Goal: Contribute content

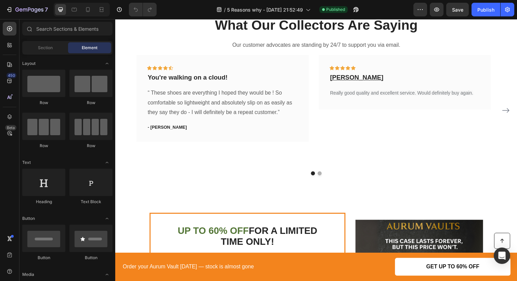
scroll to position [966, 0]
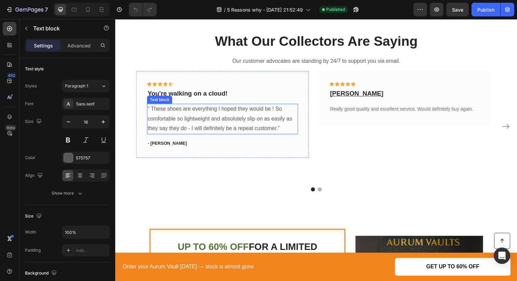
click at [206, 120] on p "“ These shoes are everything I hoped they would be ! So comfortable so lightwei…" at bounding box center [224, 120] width 153 height 29
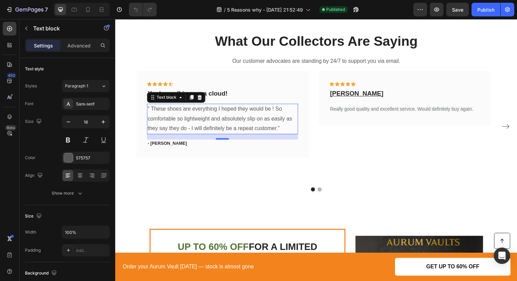
click at [254, 128] on p "“ These shoes are everything I hoped they would be ! So comfortable so lightwei…" at bounding box center [224, 120] width 153 height 29
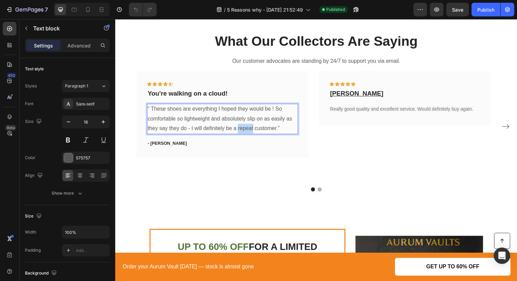
click at [254, 128] on p "“ These shoes are everything I hoped they would be ! So comfortable so lightwei…" at bounding box center [224, 120] width 153 height 29
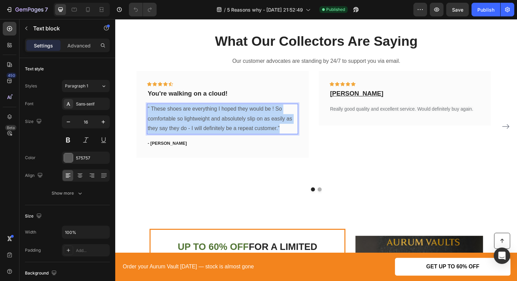
click at [254, 128] on p "“ These shoes are everything I hoped they would be ! So comfortable so lightwei…" at bounding box center [224, 120] width 153 height 29
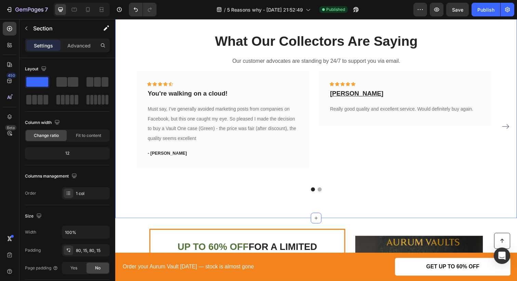
click at [270, 191] on div "What Our Collectors Are Saying Heading Our customer advocates are standing by 2…" at bounding box center [320, 114] width 410 height 218
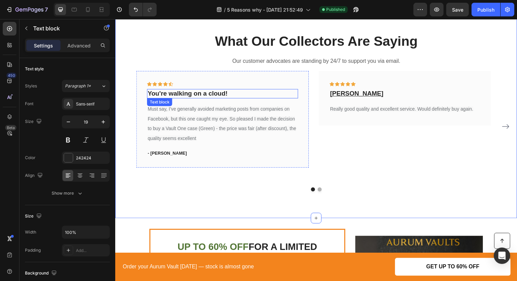
click at [218, 96] on p "You're walking on a cloud!" at bounding box center [224, 95] width 153 height 9
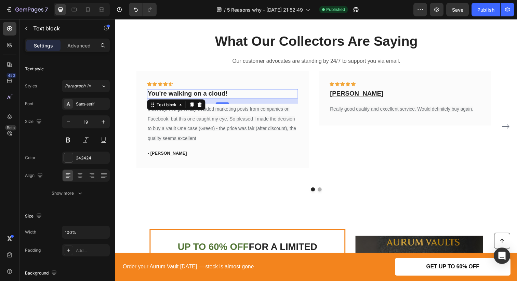
click at [224, 94] on p "You're walking on a cloud!" at bounding box center [224, 95] width 153 height 9
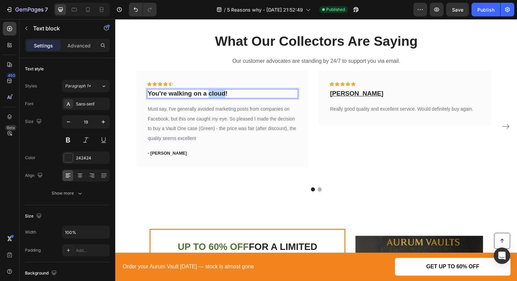
click at [224, 94] on p "You're walking on a cloud!" at bounding box center [224, 95] width 153 height 9
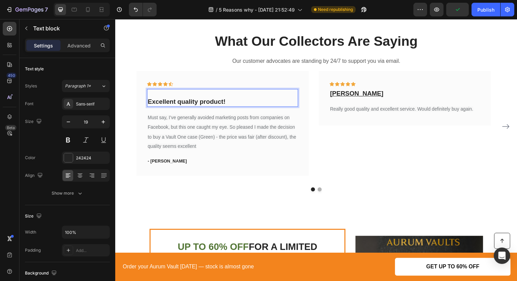
click at [148, 105] on div "Excellent quality product!" at bounding box center [225, 100] width 154 height 18
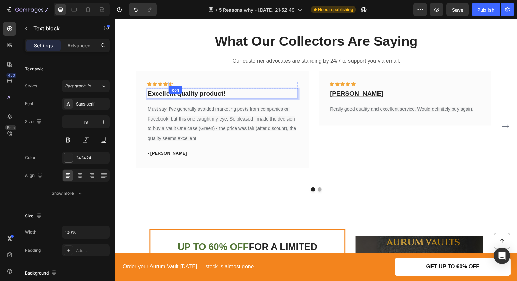
click at [173, 86] on div "Icon" at bounding box center [172, 85] width 5 height 5
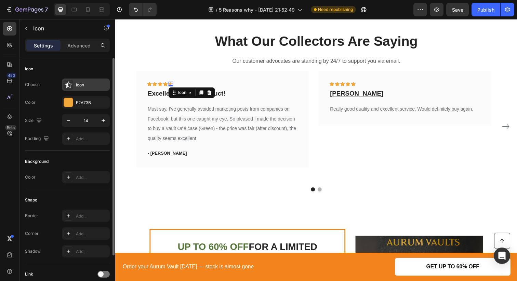
click at [74, 88] on div "Icon" at bounding box center [86, 85] width 48 height 12
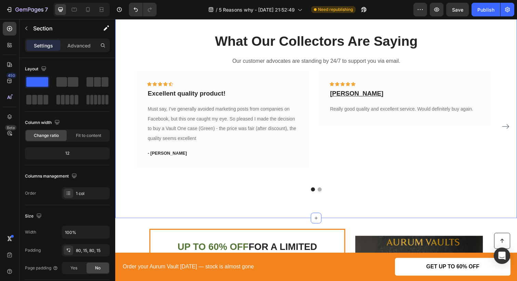
click at [276, 208] on div "What Our Collectors Are Saying Heading Our customer advocates are standing by 2…" at bounding box center [320, 114] width 410 height 218
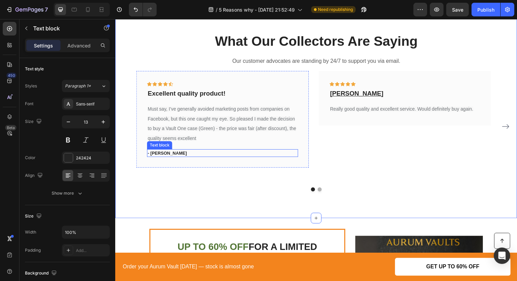
click at [161, 155] on p "- [PERSON_NAME]" at bounding box center [224, 156] width 153 height 7
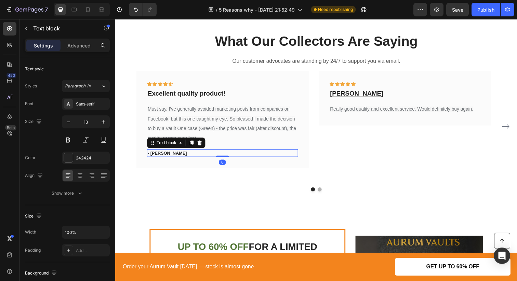
click at [161, 156] on p "- [PERSON_NAME]" at bounding box center [224, 156] width 153 height 7
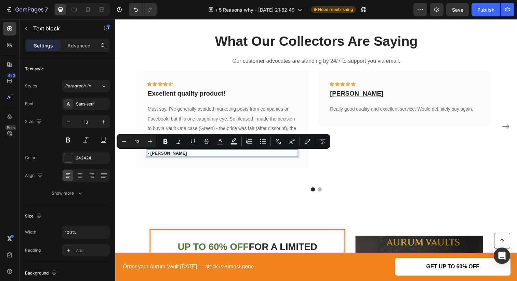
click at [174, 158] on p "- [PERSON_NAME]" at bounding box center [224, 156] width 153 height 7
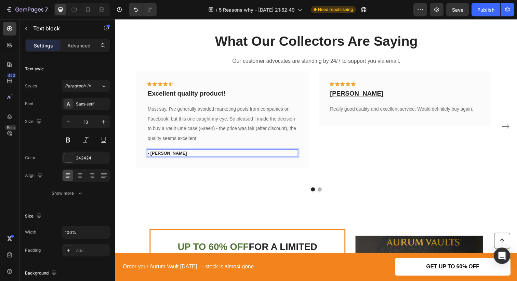
click at [174, 158] on p "- [PERSON_NAME]" at bounding box center [224, 156] width 153 height 7
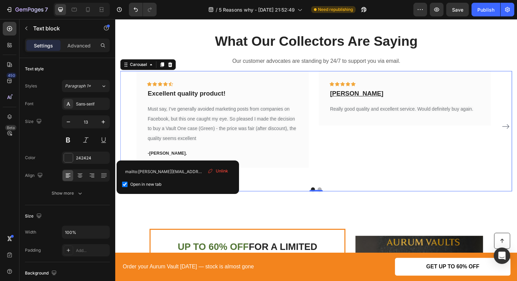
click at [128, 137] on div "Icon Icon Icon Icon Icon Row Excellent quality product! Text block Must say, I’…" at bounding box center [320, 129] width 400 height 114
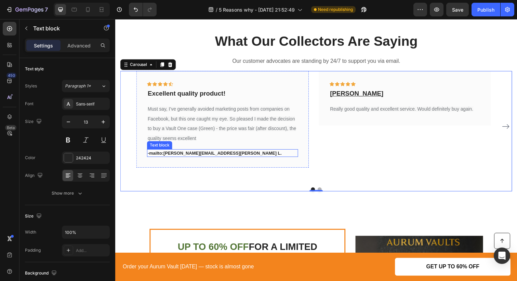
click at [182, 156] on strong "mailto:stuart.lansdown@gmail.comStuart L" at bounding box center [217, 156] width 134 height 5
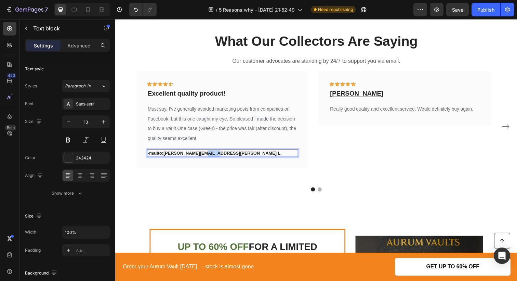
click at [204, 158] on strong "mailto:stuart.lansdown@gmail.comStuart L" at bounding box center [217, 156] width 134 height 5
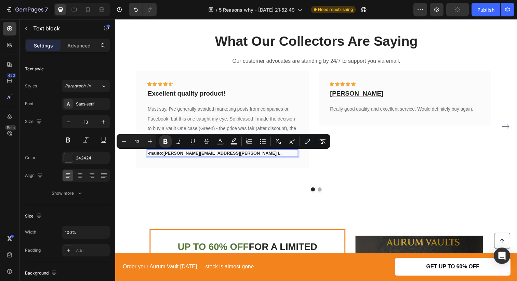
click at [222, 158] on strong "mailto:stuart.lansdown@gmail.comStuart L" at bounding box center [217, 156] width 134 height 5
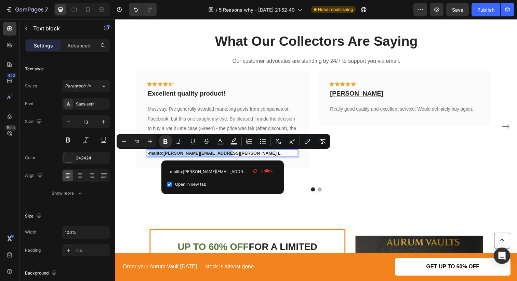
drag, startPoint x: 225, startPoint y: 158, endPoint x: 150, endPoint y: 157, distance: 74.2
click at [150, 157] on strong "mailto:stuart.lansdown@gmail.comStuart L" at bounding box center [217, 156] width 134 height 5
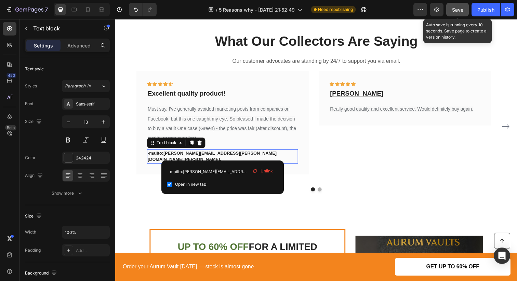
click at [453, 13] on button "Save" at bounding box center [457, 10] width 23 height 14
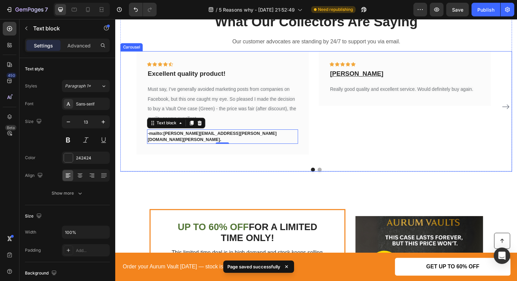
scroll to position [990, 0]
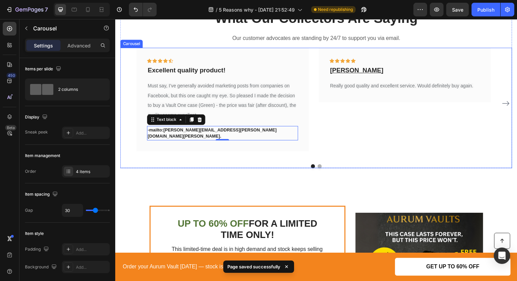
click at [513, 104] on icon "Carousel Next Arrow" at bounding box center [514, 105] width 8 height 8
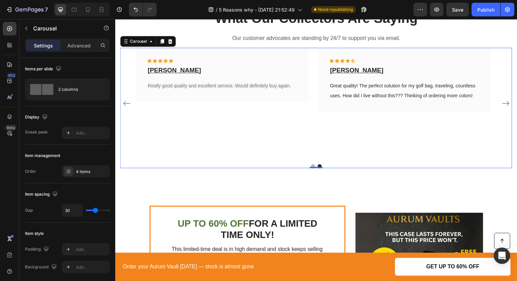
click at [128, 102] on icon "Carousel Back Arrow" at bounding box center [127, 105] width 8 height 8
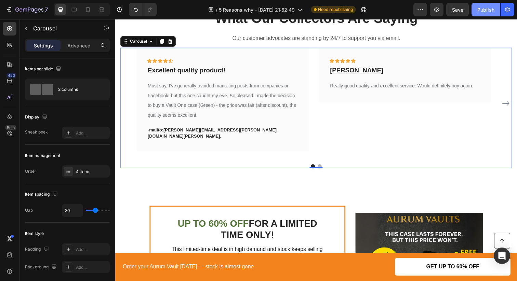
click at [477, 14] on button "Publish" at bounding box center [486, 10] width 29 height 14
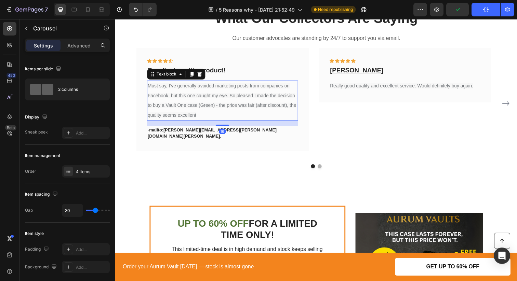
click at [196, 119] on span "Must say, I’ve generally avoided marketing posts from companies on Facebook, bu…" at bounding box center [223, 102] width 151 height 35
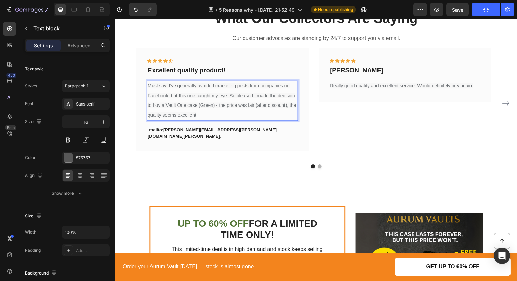
click at [198, 119] on p "Must say, I’ve generally avoided marketing posts from companies on Facebook, bu…" at bounding box center [224, 102] width 153 height 39
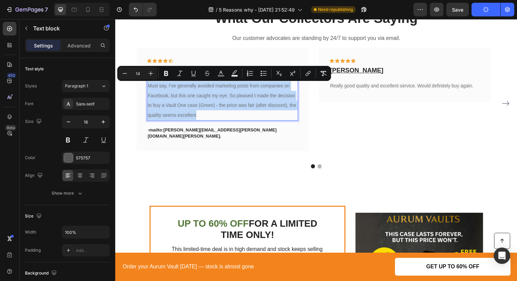
drag, startPoint x: 198, startPoint y: 119, endPoint x: 187, endPoint y: 116, distance: 11.0
click at [187, 116] on p "Must say, I’ve generally avoided marketing posts from companies on Facebook, bu…" at bounding box center [224, 102] width 153 height 39
copy span "Must say, I’ve generally avoided marketing posts from companies on Facebook, bu…"
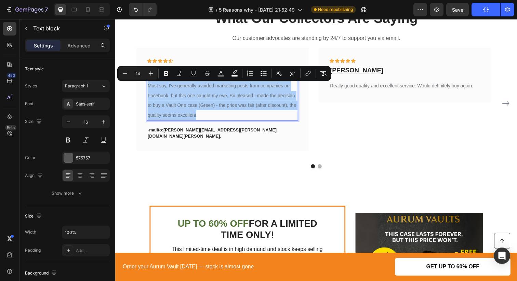
click at [482, 11] on button "Publish" at bounding box center [486, 10] width 29 height 14
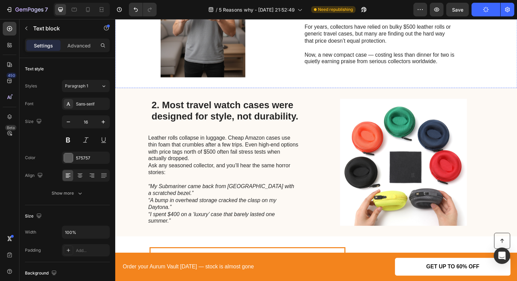
scroll to position [260, 0]
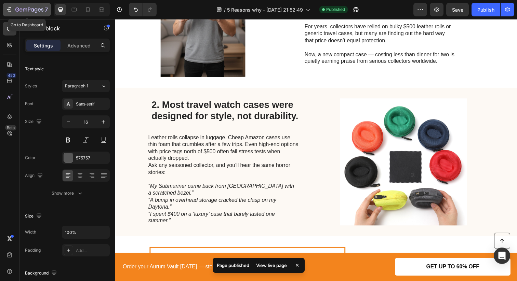
click at [11, 9] on icon "button" at bounding box center [9, 9] width 7 height 7
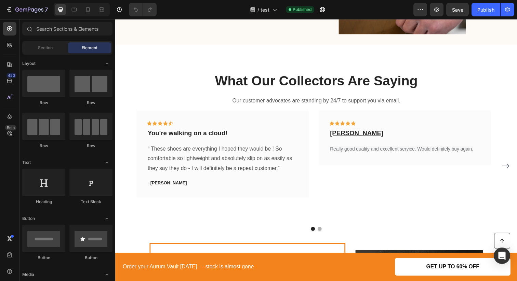
scroll to position [851, 0]
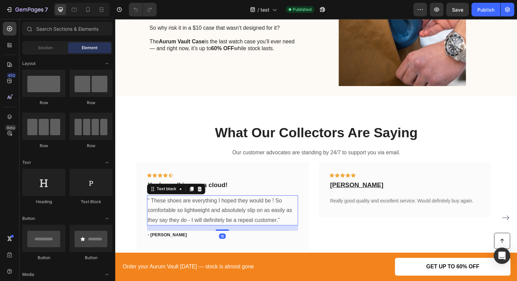
click at [251, 216] on p "“ These shoes are everything I hoped they would be ! So comfortable so lightwei…" at bounding box center [224, 214] width 153 height 29
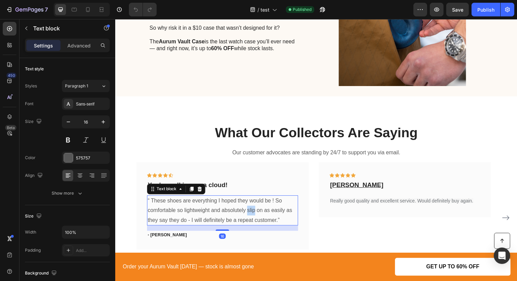
click at [251, 216] on p "“ These shoes are everything I hoped they would be ! So comfortable so lightwei…" at bounding box center [224, 214] width 153 height 29
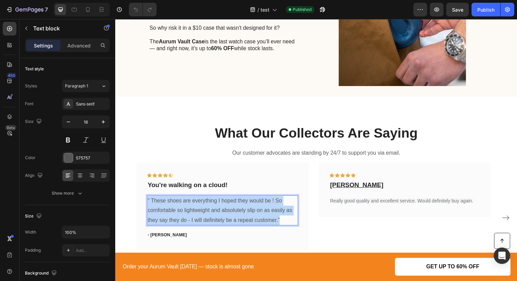
click at [251, 216] on p "“ These shoes are everything I hoped they would be ! So comfortable so lightwei…" at bounding box center [224, 214] width 153 height 29
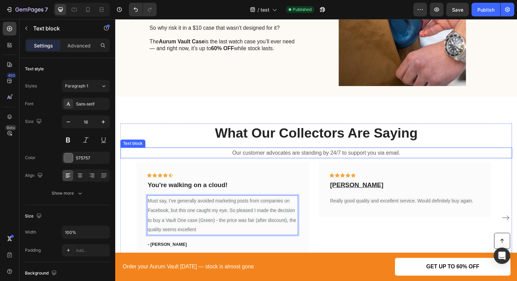
click at [200, 161] on div "Our customer advocates are standing by 24/7 to support you via email." at bounding box center [320, 155] width 400 height 11
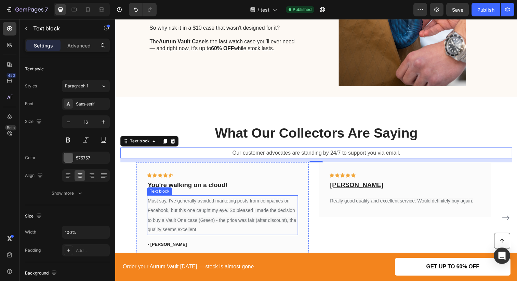
click at [206, 205] on span "Must say, I’ve generally avoided marketing posts from companies on Facebook, bu…" at bounding box center [223, 219] width 151 height 35
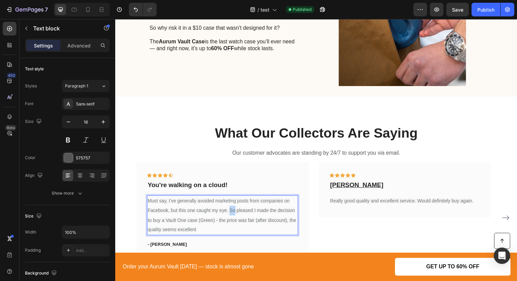
click at [233, 215] on span "Must say, I’ve generally avoided marketing posts from companies on Facebook, bu…" at bounding box center [223, 219] width 151 height 35
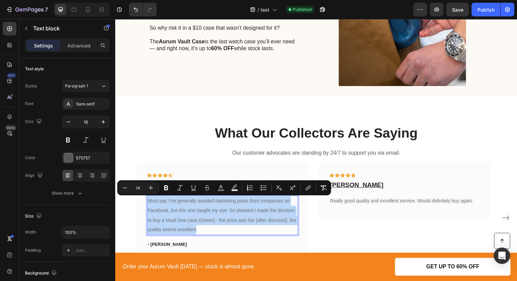
click at [233, 215] on span "Must say, I’ve generally avoided marketing posts from companies on Facebook, bu…" at bounding box center [223, 219] width 151 height 35
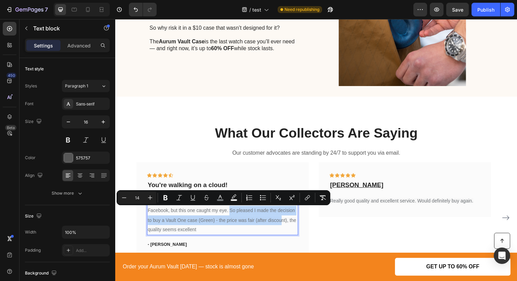
drag, startPoint x: 233, startPoint y: 215, endPoint x: 284, endPoint y: 223, distance: 51.2
click at [284, 223] on span "Must say, I’ve generally avoided marketing posts from companies on Facebook, bu…" at bounding box center [223, 219] width 151 height 35
click at [270, 227] on span "Must say, I’ve generally avoided marketing posts from companies on Facebook, bu…" at bounding box center [223, 219] width 151 height 35
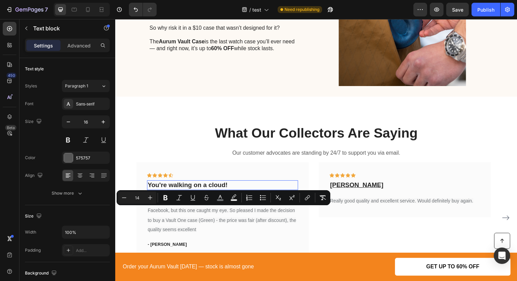
click at [210, 187] on p "You're walking on a cloud!" at bounding box center [224, 189] width 153 height 9
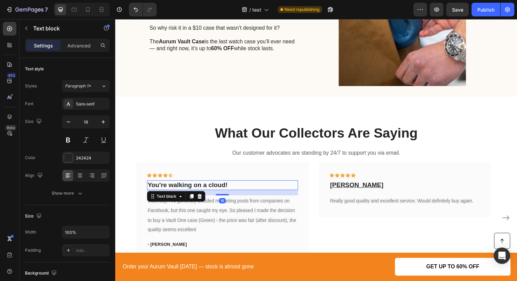
click at [210, 187] on p "You're walking on a cloud!" at bounding box center [224, 189] width 153 height 9
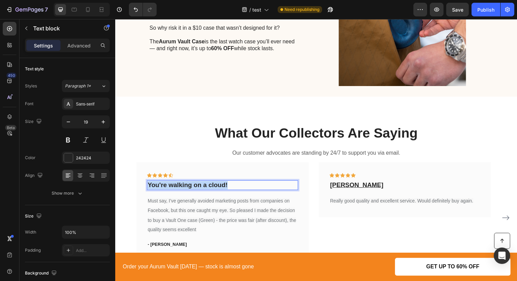
click at [210, 187] on p "You're walking on a cloud!" at bounding box center [224, 189] width 153 height 9
click at [210, 190] on div "Rich Text Editor. Editing area: main" at bounding box center [225, 189] width 154 height 10
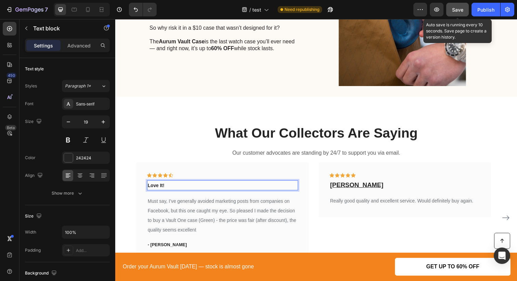
click at [461, 7] on span "Save" at bounding box center [457, 10] width 11 height 6
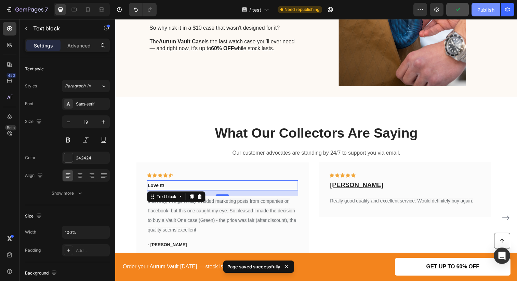
click at [479, 12] on div "Publish" at bounding box center [485, 9] width 17 height 7
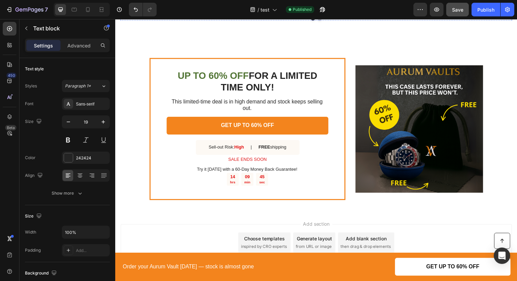
scroll to position [1123, 0]
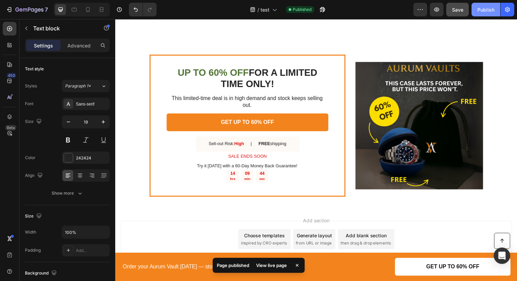
click at [490, 11] on div "Publish" at bounding box center [485, 9] width 17 height 7
